Goal: Navigation & Orientation: Find specific page/section

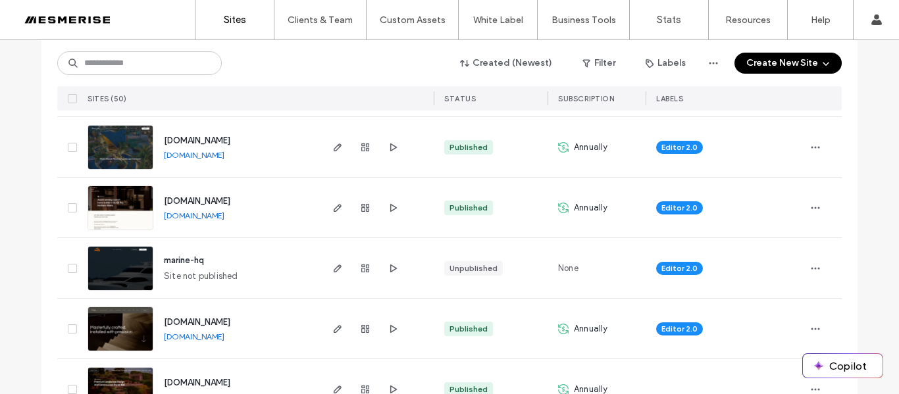
scroll to position [873, 0]
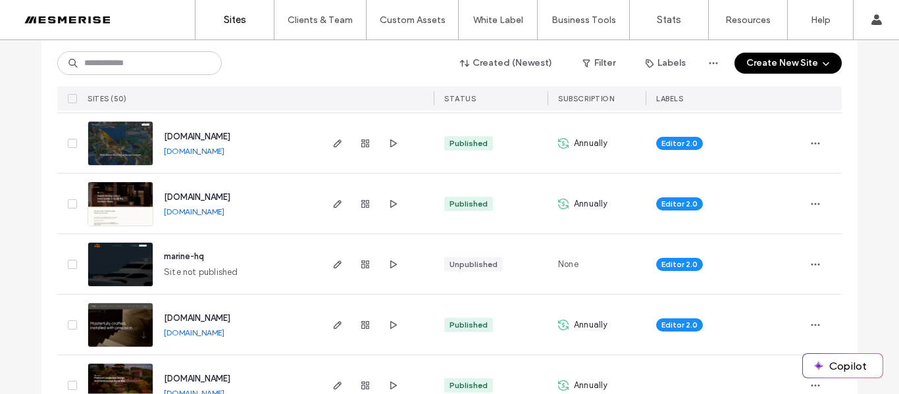
click at [134, 253] on img at bounding box center [120, 288] width 64 height 90
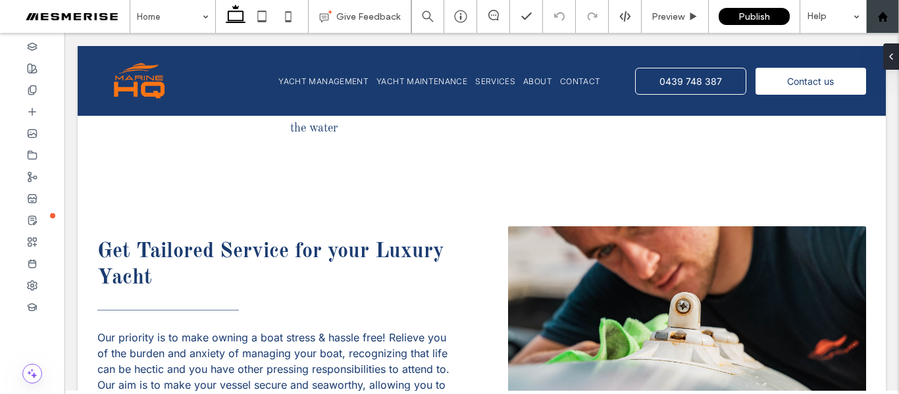
scroll to position [1304, 0]
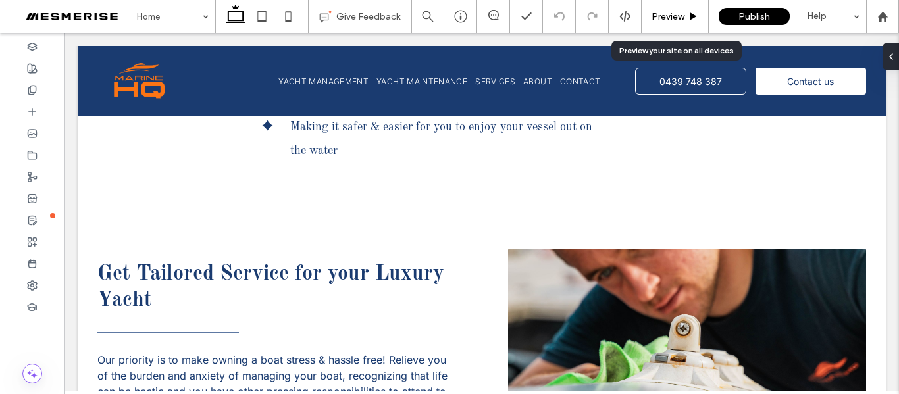
click at [677, 18] on span "Preview" at bounding box center [668, 16] width 33 height 11
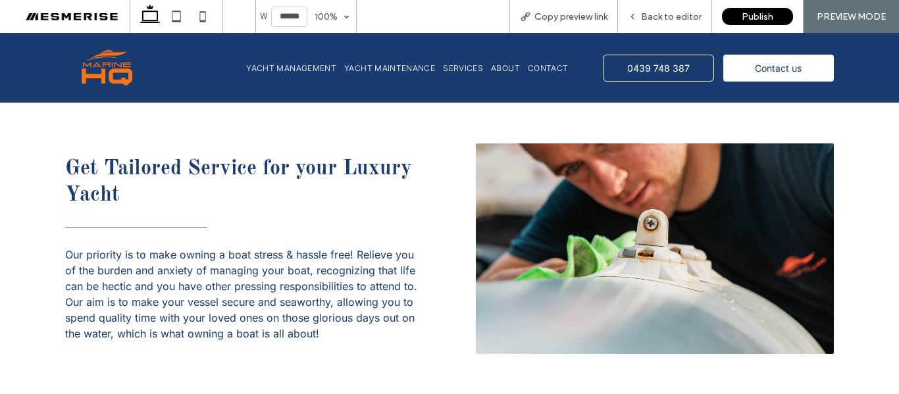
scroll to position [1402, 0]
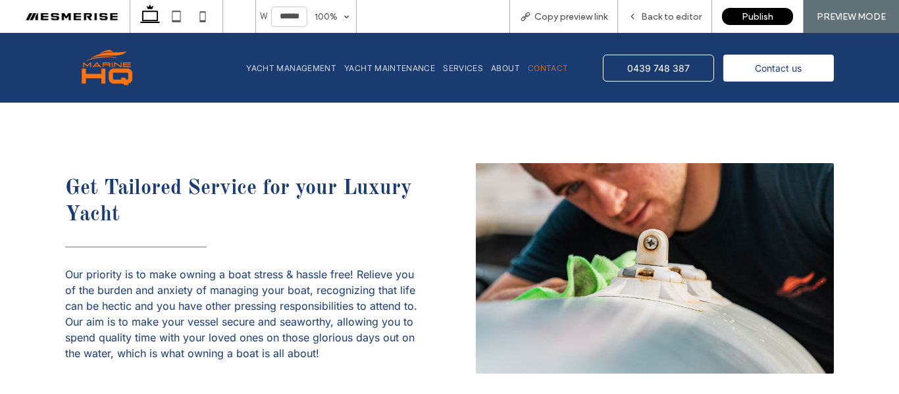
click at [545, 59] on link "Contact" at bounding box center [552, 68] width 49 height 62
